Goal: Task Accomplishment & Management: Manage account settings

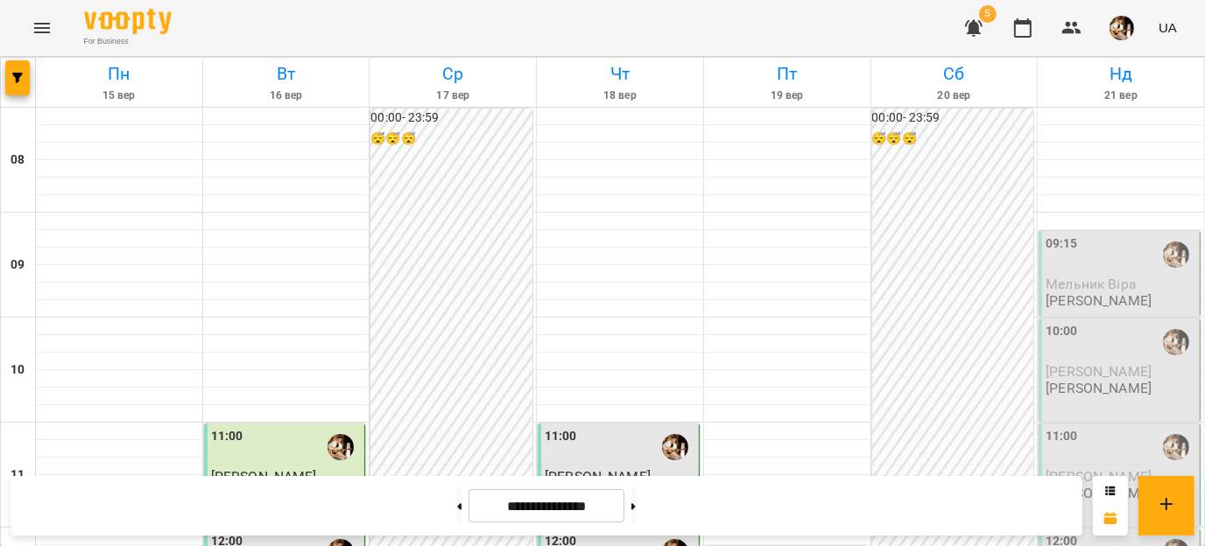
scroll to position [1005, 0]
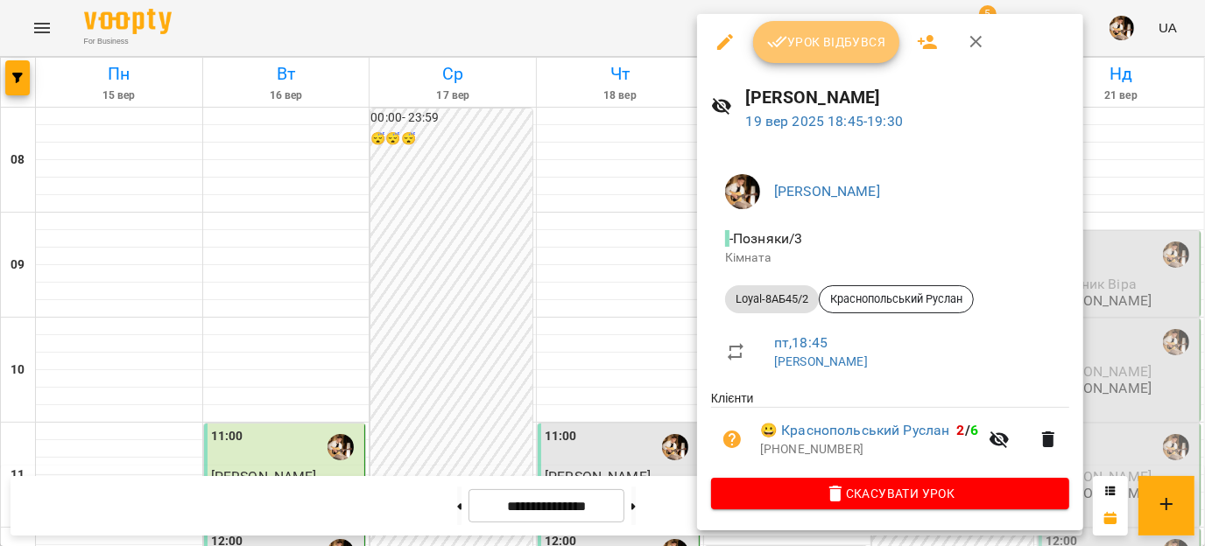
click at [807, 53] on button "Урок відбувся" at bounding box center [826, 42] width 147 height 42
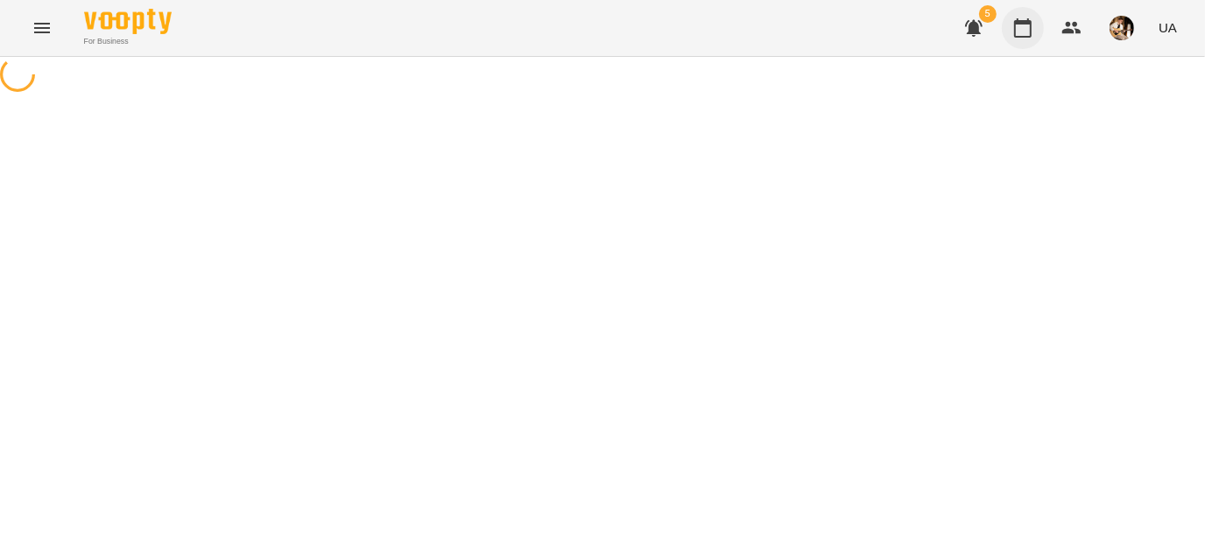
click at [1023, 37] on icon "button" at bounding box center [1023, 27] width 18 height 19
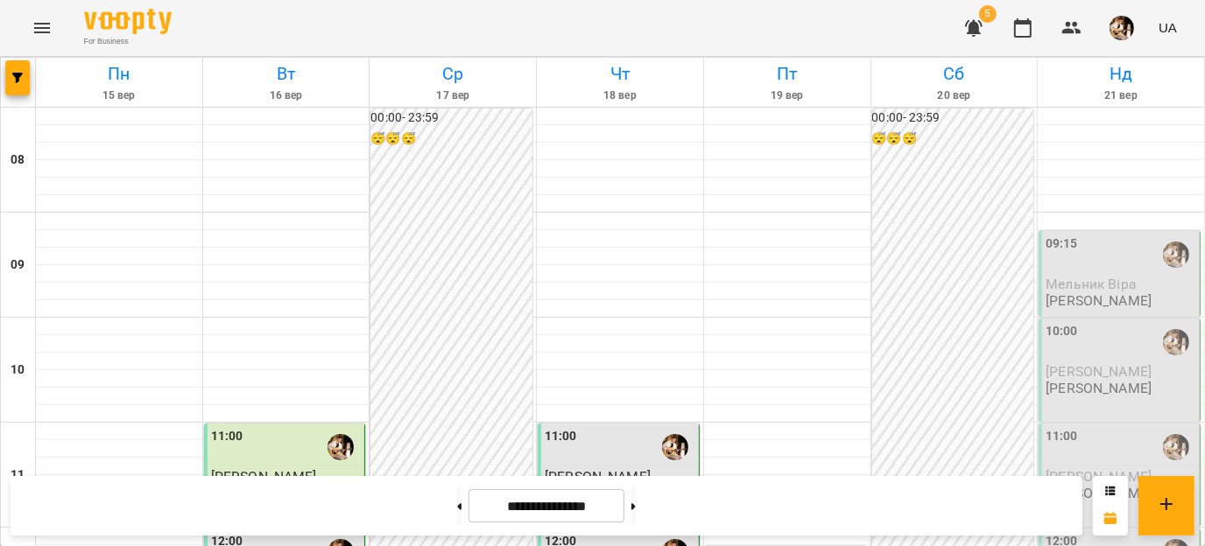
scroll to position [1005, 0]
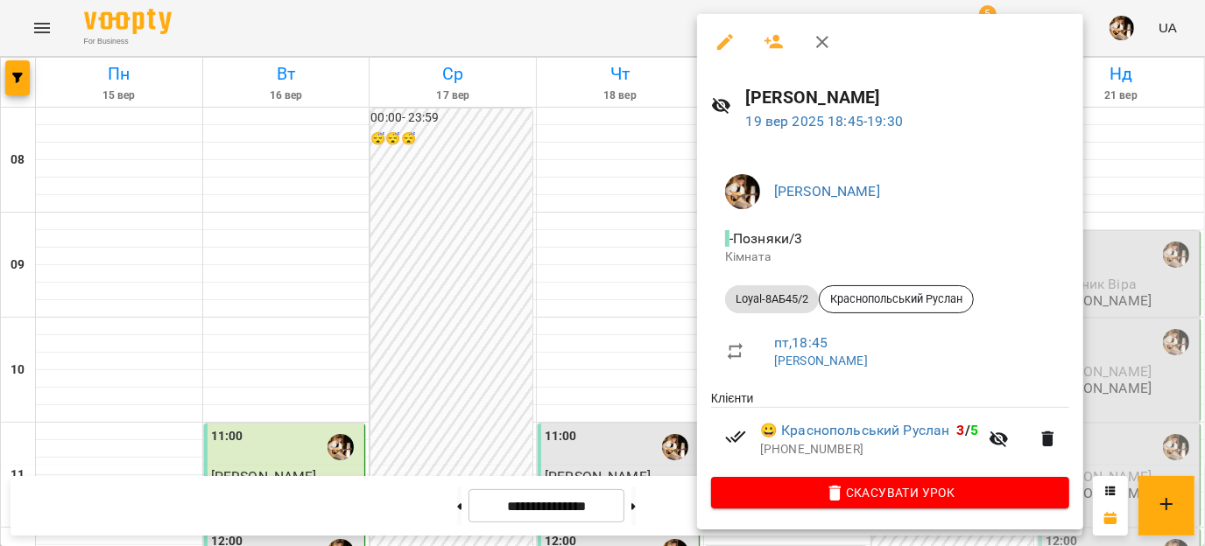
click at [429, 278] on div at bounding box center [602, 273] width 1205 height 546
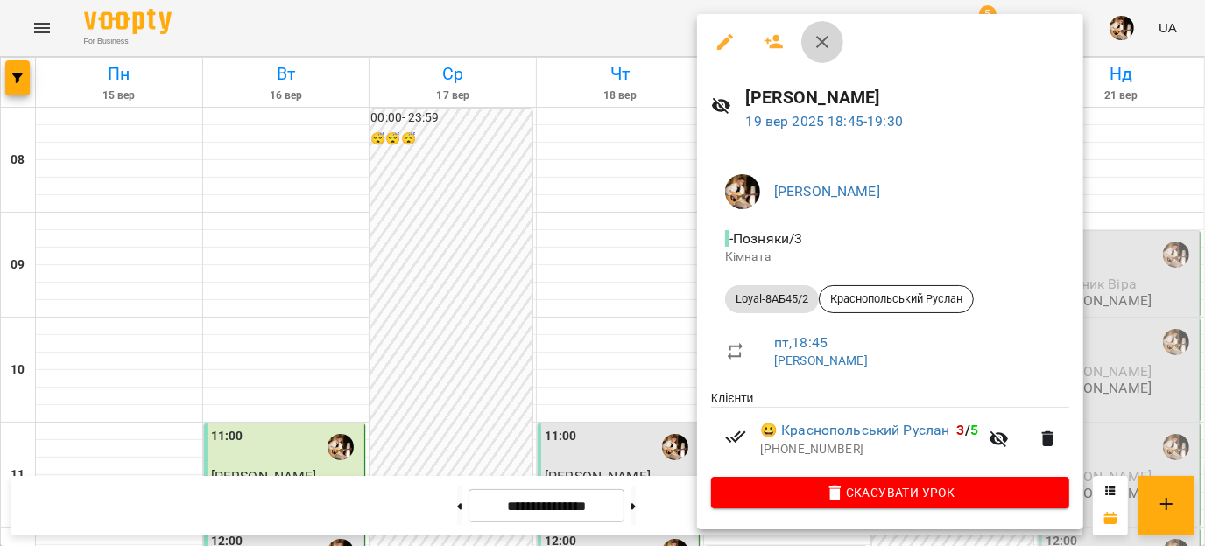
click at [821, 33] on icon "button" at bounding box center [822, 42] width 21 height 21
